Goal: Task Accomplishment & Management: Manage account settings

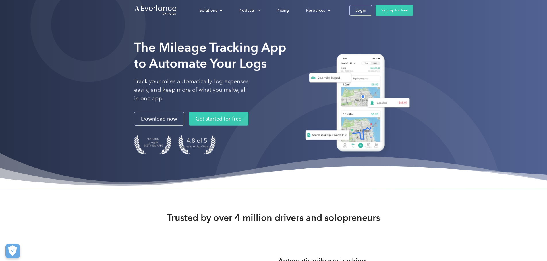
click at [366, 9] on div "Login" at bounding box center [360, 10] width 11 height 7
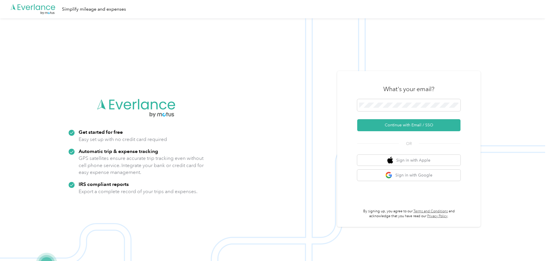
click at [406, 123] on button "Continue with Email / SSO" at bounding box center [408, 125] width 103 height 12
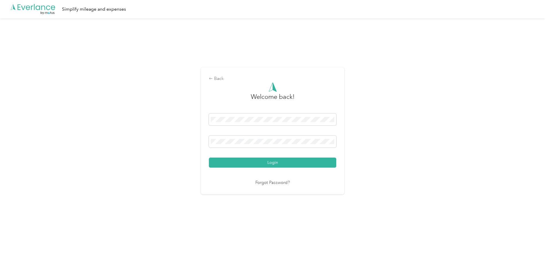
click at [257, 161] on button "Login" at bounding box center [272, 163] width 127 height 10
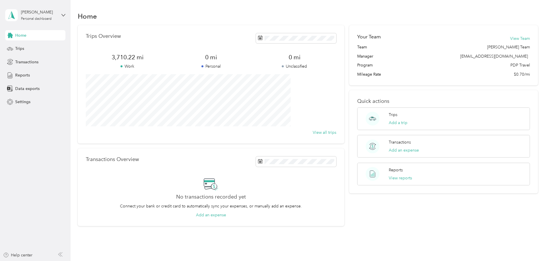
click at [20, 51] on span "Trips" at bounding box center [19, 49] width 9 height 6
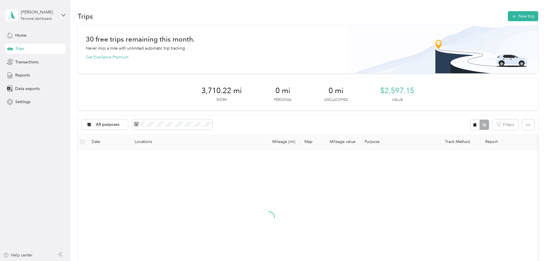
click at [508, 17] on button "New trip" at bounding box center [523, 16] width 30 height 10
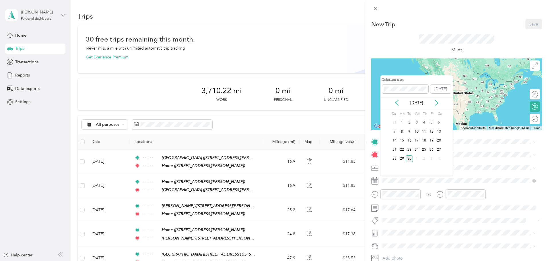
click at [402, 160] on div "29" at bounding box center [401, 159] width 7 height 7
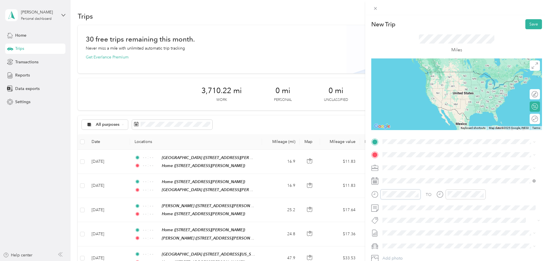
click at [369, 195] on form "New Trip Save This trip cannot be edited because it is either under review, app…" at bounding box center [456, 147] width 183 height 257
click at [446, 195] on div at bounding box center [466, 195] width 40 height 10
click at [421, 171] on span "[STREET_ADDRESS][PERSON_NAME]" at bounding box center [427, 171] width 68 height 5
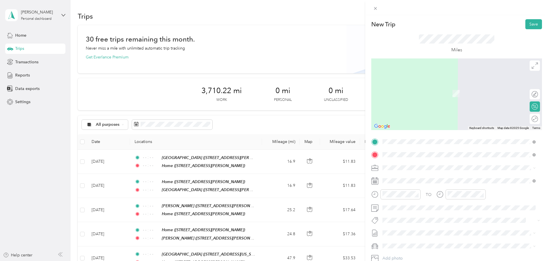
click at [425, 179] on strong "[GEOGRAPHIC_DATA]" at bounding box center [434, 178] width 43 height 5
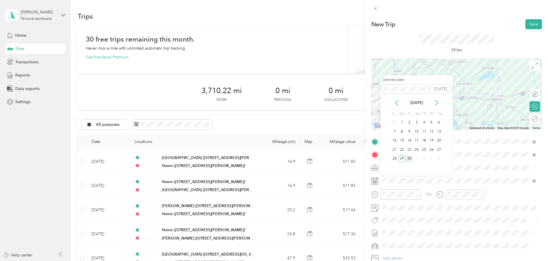
click at [382, 192] on div at bounding box center [401, 195] width 40 height 10
click at [444, 195] on div at bounding box center [460, 195] width 49 height 10
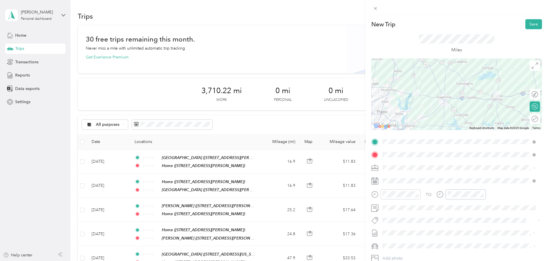
click at [416, 193] on icon "close-circle" at bounding box center [417, 195] width 4 height 4
click at [482, 195] on icon "close-circle" at bounding box center [482, 195] width 4 height 4
click at [528, 25] on button "Save" at bounding box center [533, 24] width 17 height 10
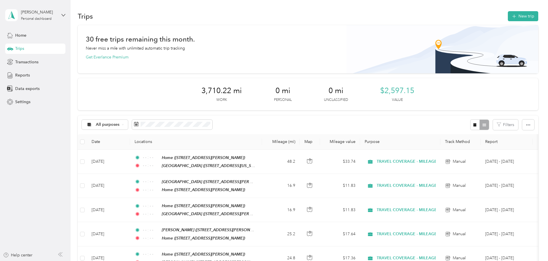
click at [508, 16] on button "New trip" at bounding box center [523, 16] width 30 height 10
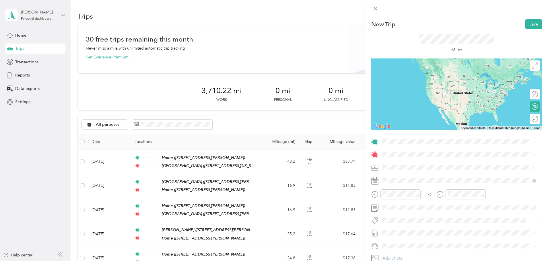
click at [426, 169] on div "TEAM SULPHUR SPRINGS [STREET_ADDRESS][US_STATE]" at bounding box center [424, 169] width 63 height 14
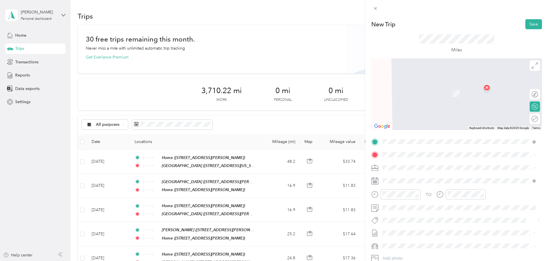
click at [420, 189] on li "Home [STREET_ADDRESS][PERSON_NAME]" at bounding box center [459, 181] width 157 height 18
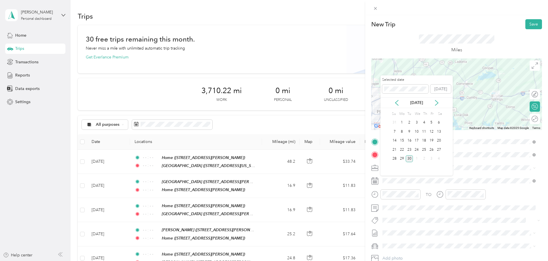
click at [402, 159] on div "29" at bounding box center [401, 159] width 7 height 7
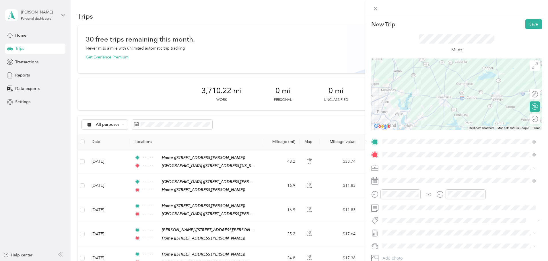
click at [418, 195] on icon "close-circle" at bounding box center [417, 195] width 4 height 4
click at [483, 195] on icon "close-circle" at bounding box center [482, 195] width 4 height 4
click at [529, 22] on button "Save" at bounding box center [533, 24] width 17 height 10
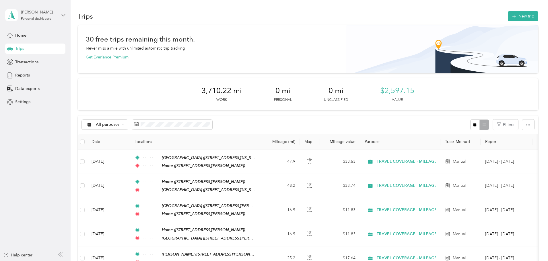
click at [508, 15] on button "New trip" at bounding box center [523, 16] width 30 height 10
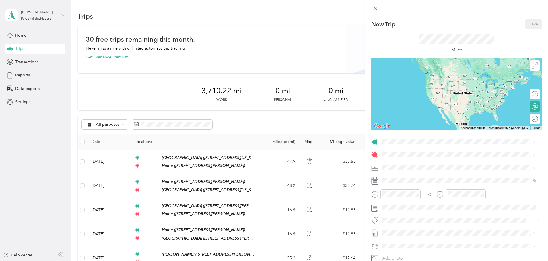
click at [407, 170] on span "[STREET_ADDRESS][PERSON_NAME]" at bounding box center [427, 171] width 68 height 5
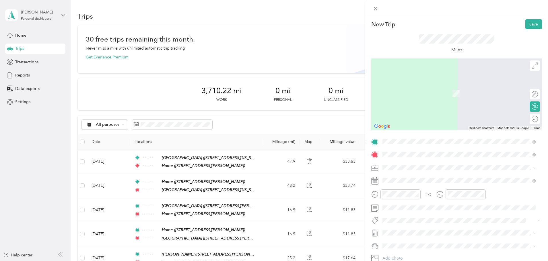
click at [434, 182] on div "TEAM SULPHUR SPRINGS [STREET_ADDRESS][US_STATE]" at bounding box center [424, 182] width 63 height 14
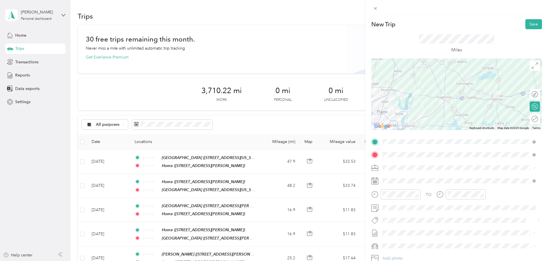
click at [418, 196] on icon "close-circle" at bounding box center [417, 195] width 4 height 4
click at [483, 194] on icon "close-circle" at bounding box center [482, 195] width 4 height 4
click at [436, 205] on span at bounding box center [462, 208] width 162 height 9
click at [530, 25] on button "Save" at bounding box center [533, 24] width 17 height 10
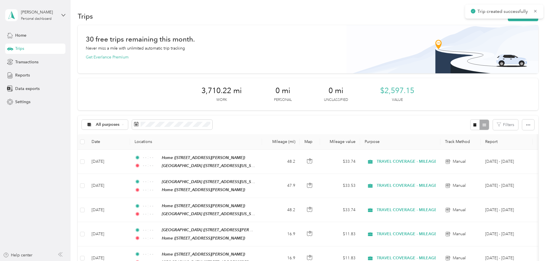
click at [508, 20] on button "New trip" at bounding box center [523, 16] width 30 height 10
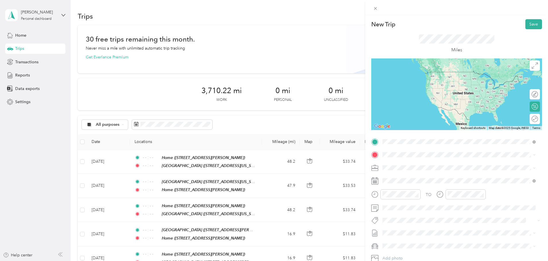
click at [427, 167] on strong "[GEOGRAPHIC_DATA]" at bounding box center [434, 165] width 43 height 5
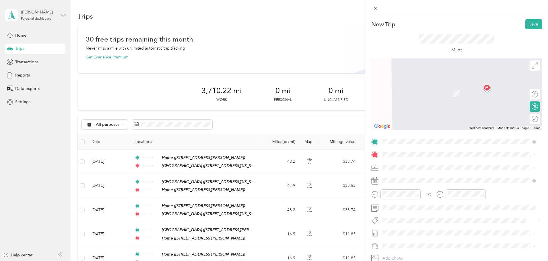
click at [415, 181] on div "Home [STREET_ADDRESS][PERSON_NAME]" at bounding box center [427, 181] width 68 height 12
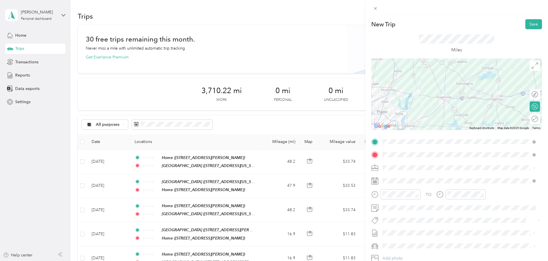
click at [417, 194] on icon "close-circle" at bounding box center [417, 195] width 4 height 4
click at [483, 194] on icon "close-circle" at bounding box center [482, 195] width 4 height 4
click at [529, 24] on button "Save" at bounding box center [533, 24] width 17 height 10
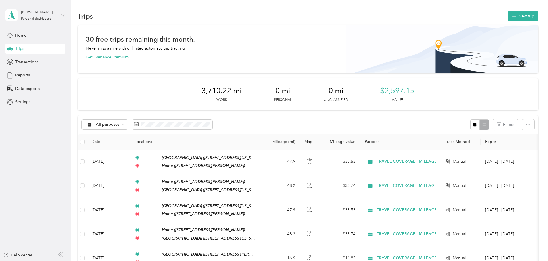
click at [27, 33] on div "Home" at bounding box center [35, 35] width 60 height 10
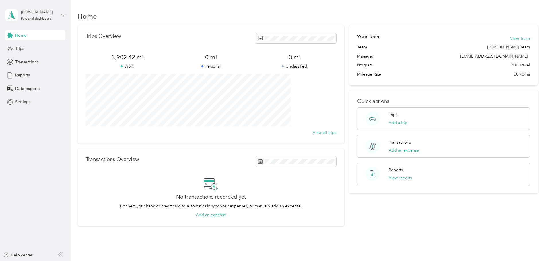
click at [27, 76] on span "Reports" at bounding box center [22, 75] width 15 height 6
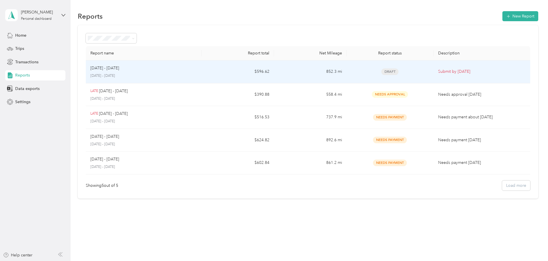
click at [197, 73] on div "[DATE] - [DATE] [DATE] - [DATE]" at bounding box center [143, 71] width 107 height 13
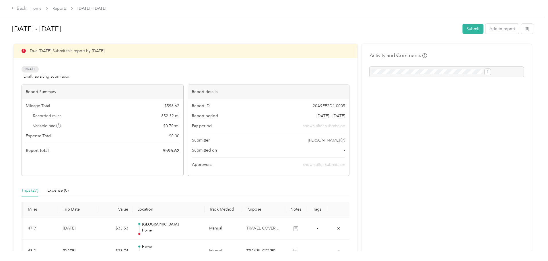
click at [463, 29] on button "Submit" at bounding box center [473, 29] width 21 height 10
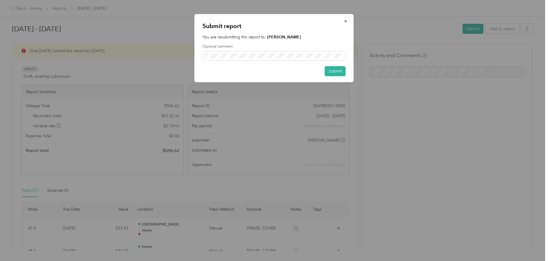
click at [340, 70] on button "Submit" at bounding box center [335, 71] width 21 height 10
